Goal: Obtain resource: Obtain resource

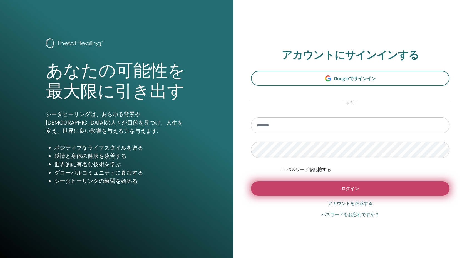
type input "**********"
click at [279, 184] on button "ログイン" at bounding box center [350, 188] width 199 height 14
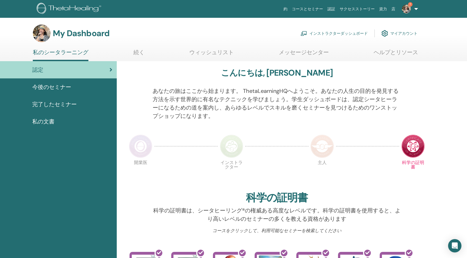
click at [406, 10] on img at bounding box center [406, 8] width 9 height 9
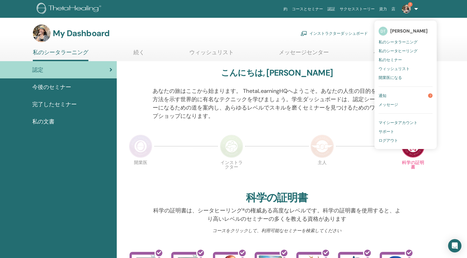
click at [390, 41] on span "私のシータラーニング" at bounding box center [398, 41] width 39 height 5
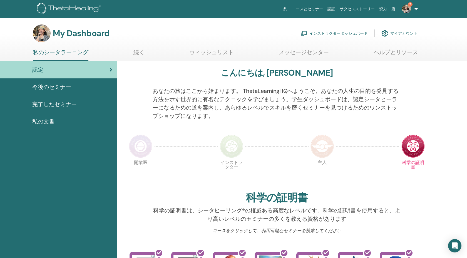
click at [338, 35] on link "インストラクターダッシュボード" at bounding box center [334, 33] width 67 height 12
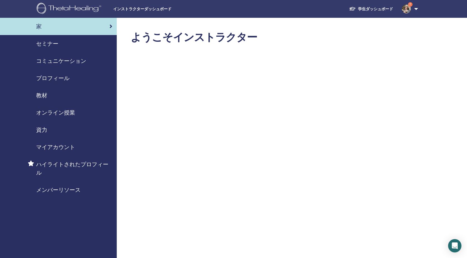
click at [44, 46] on span "セミナー" at bounding box center [47, 43] width 22 height 8
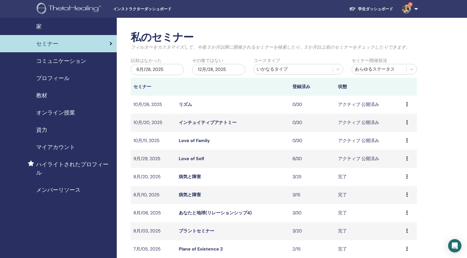
click at [39, 95] on span "教材" at bounding box center [41, 95] width 11 height 8
click at [44, 94] on span "教材" at bounding box center [41, 95] width 11 height 8
click at [46, 95] on span "教材" at bounding box center [41, 95] width 11 height 8
click at [39, 95] on span "教材" at bounding box center [41, 95] width 11 height 8
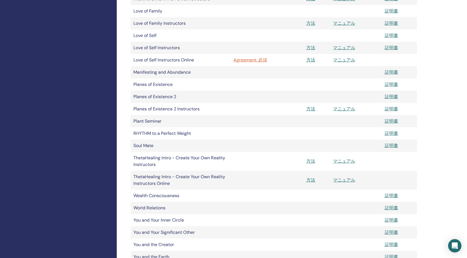
scroll to position [348, 0]
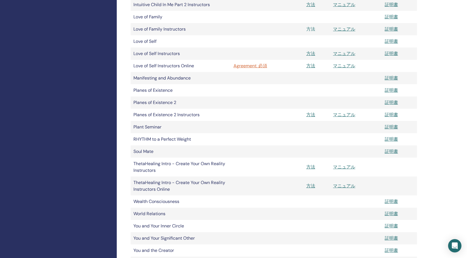
click at [308, 30] on link "方法" at bounding box center [310, 29] width 9 height 6
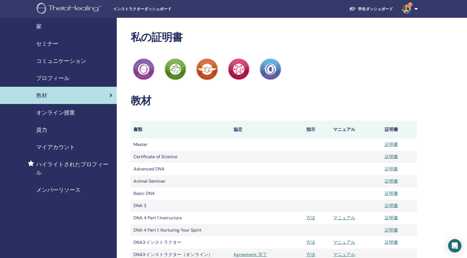
scroll to position [348, 0]
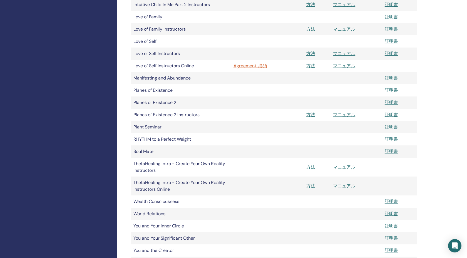
click at [341, 28] on link "マニュアル" at bounding box center [344, 29] width 22 height 6
